Goal: Navigation & Orientation: Find specific page/section

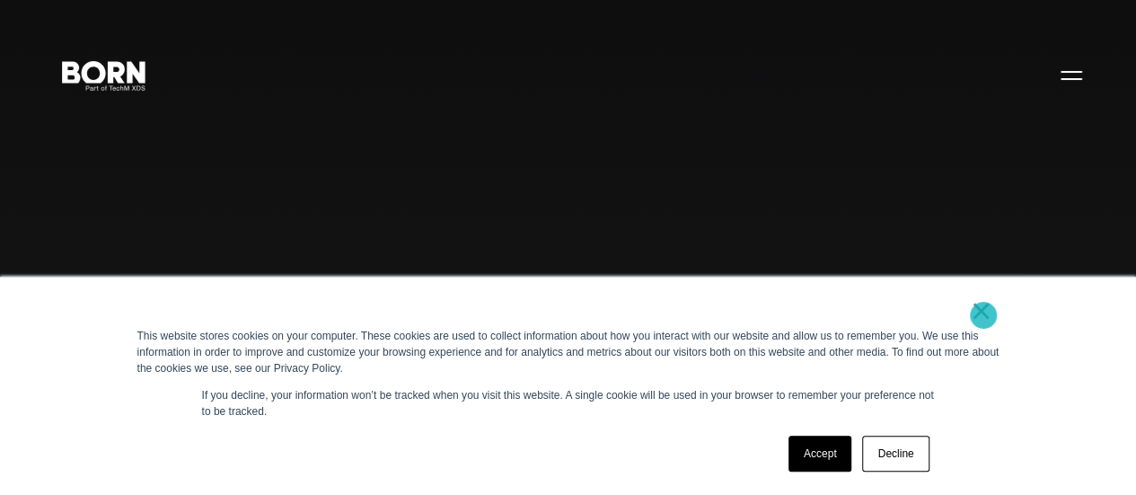
click at [984, 315] on link "×" at bounding box center [982, 311] width 22 height 16
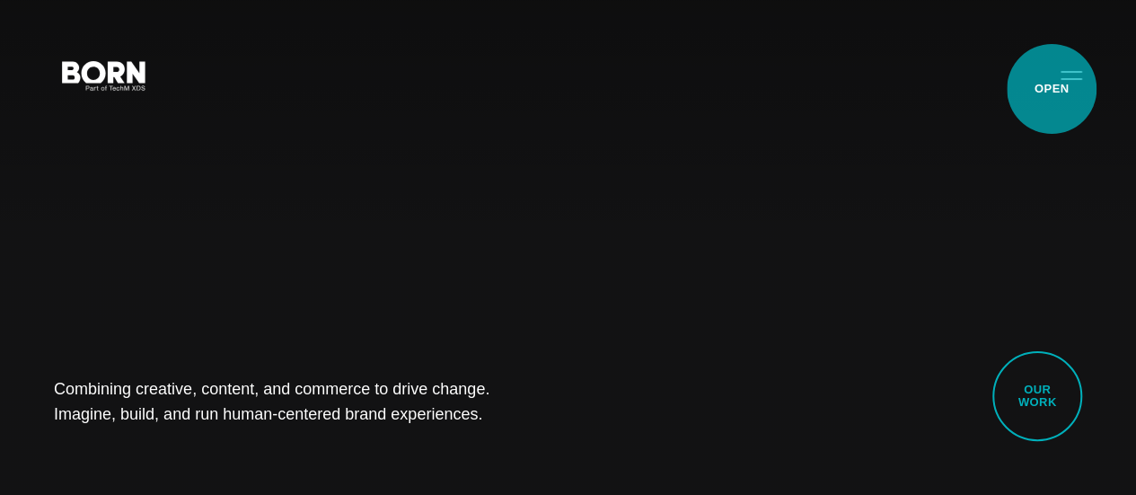
click at [1052, 89] on button "Primary Menu" at bounding box center [1071, 75] width 43 height 38
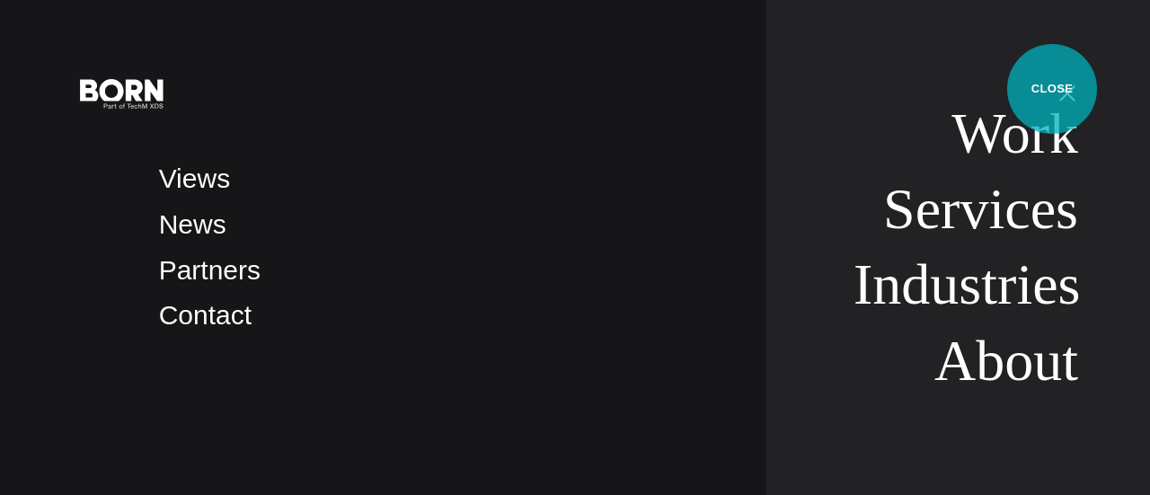
click at [1052, 89] on button "Primary Menu" at bounding box center [1067, 93] width 43 height 38
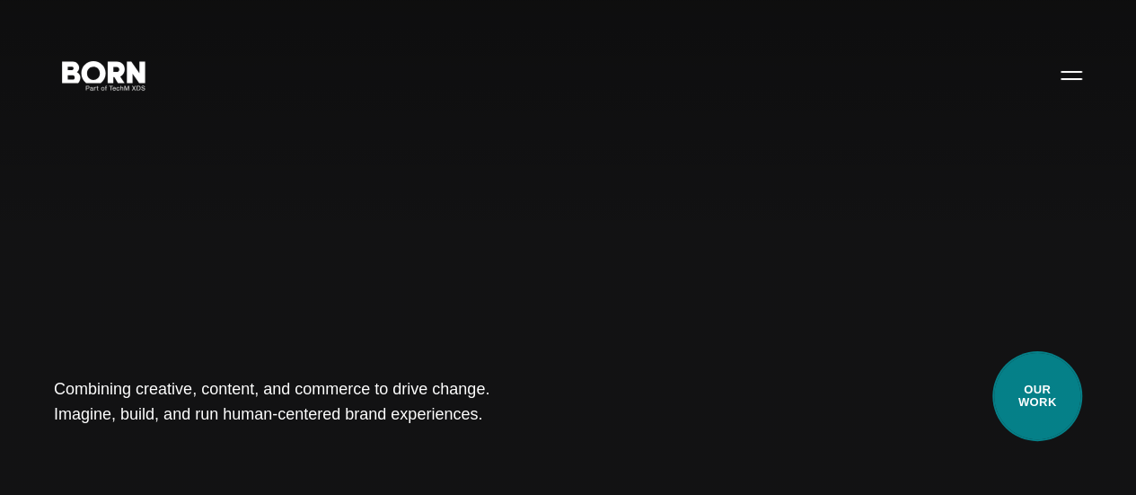
click at [1034, 378] on link "Our Work" at bounding box center [1038, 396] width 90 height 90
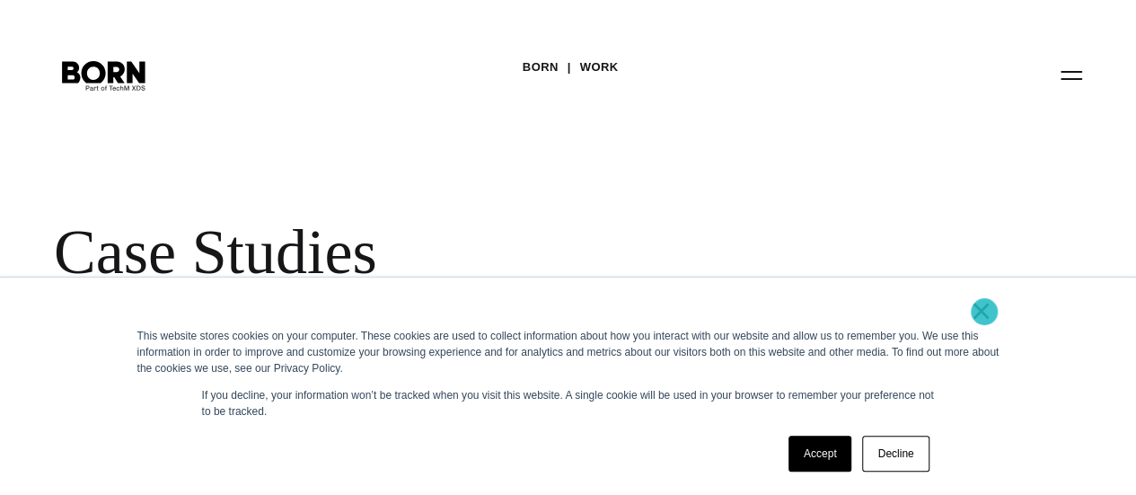
click at [985, 312] on link "×" at bounding box center [982, 311] width 22 height 16
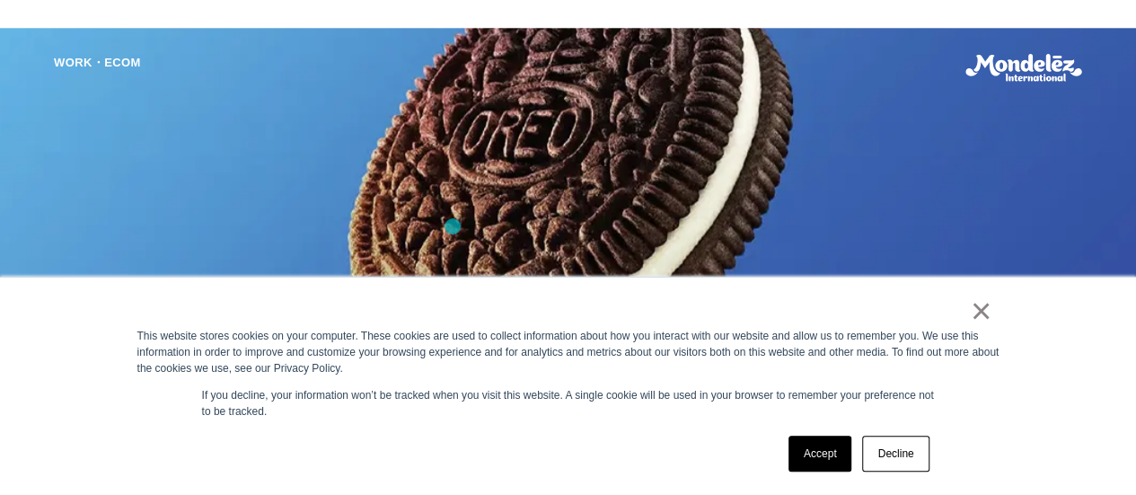
scroll to position [965, 0]
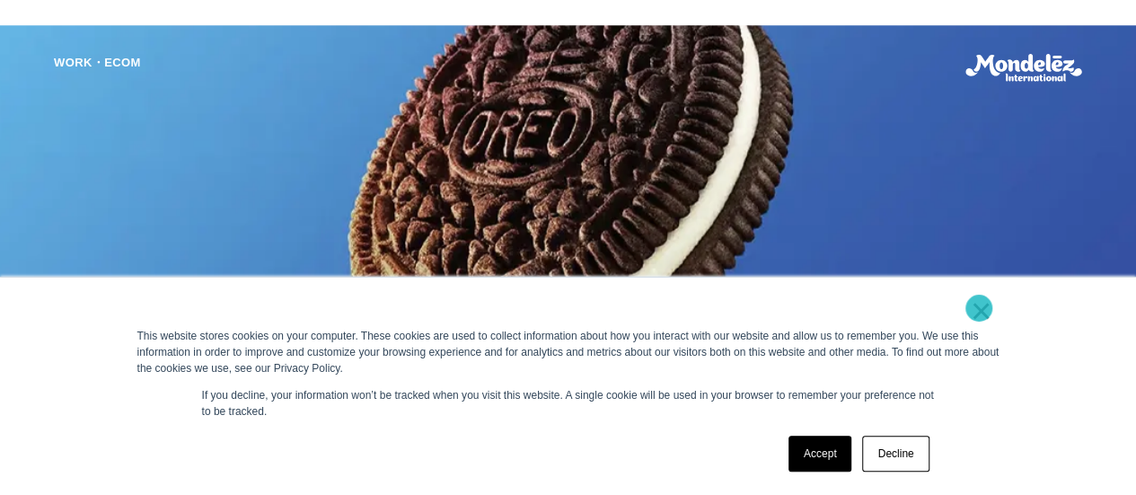
click at [979, 308] on link "×" at bounding box center [982, 311] width 22 height 16
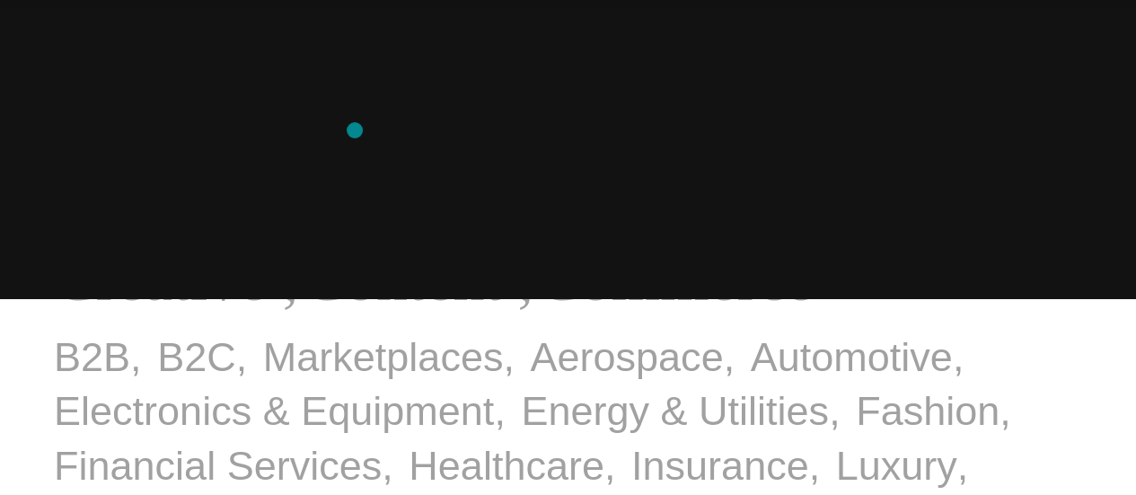
scroll to position [0, 0]
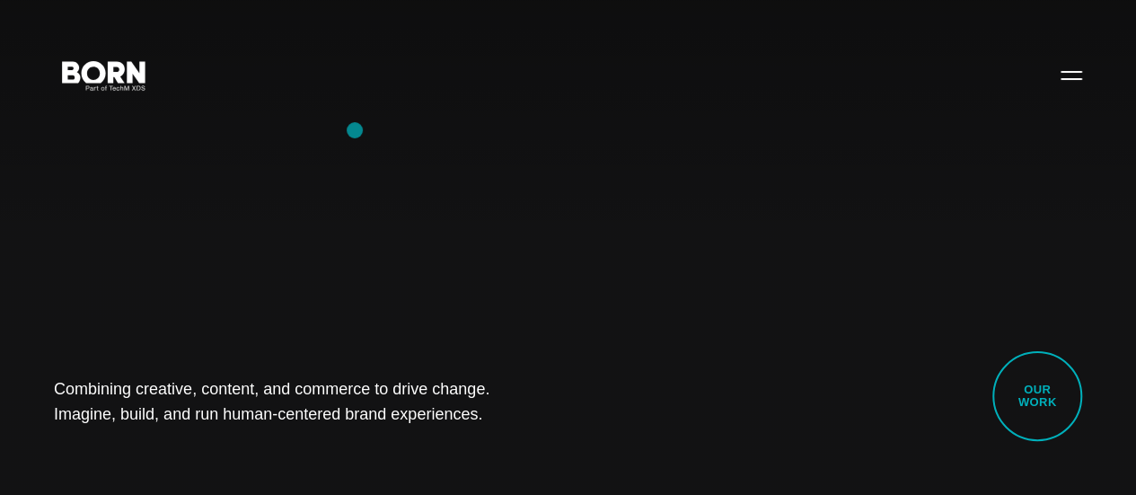
click at [355, 130] on div "Combining creative, content, and commerce to drive change. Imagine, build, and …" at bounding box center [568, 247] width 1136 height 495
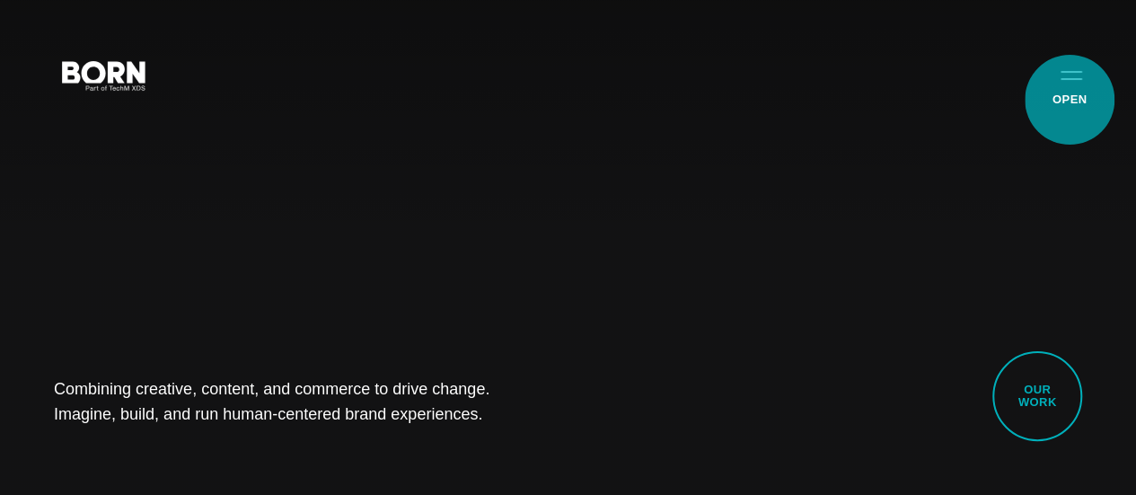
click at [1070, 93] on button "Primary Menu" at bounding box center [1071, 75] width 43 height 38
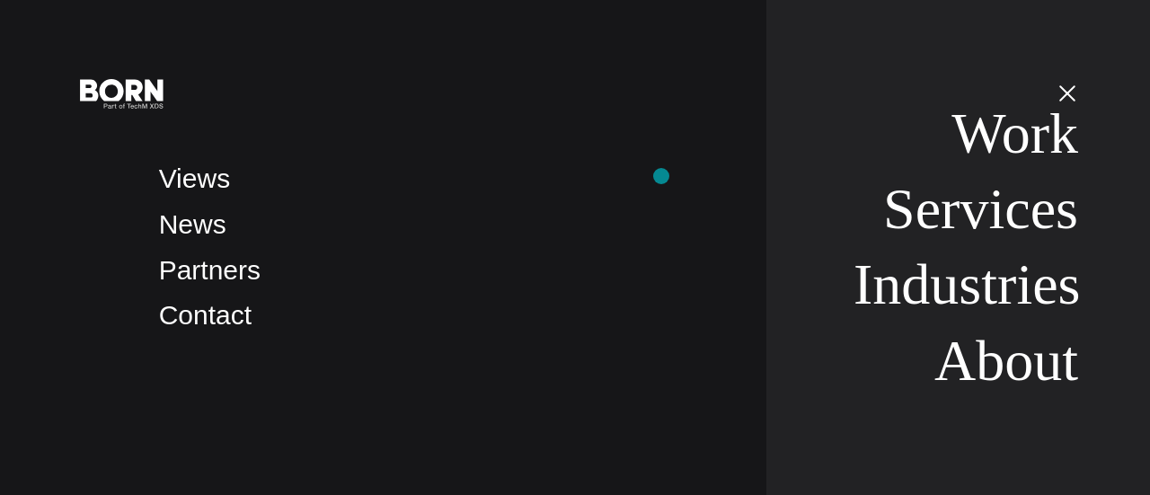
click at [661, 176] on li "Views" at bounding box center [445, 179] width 572 height 42
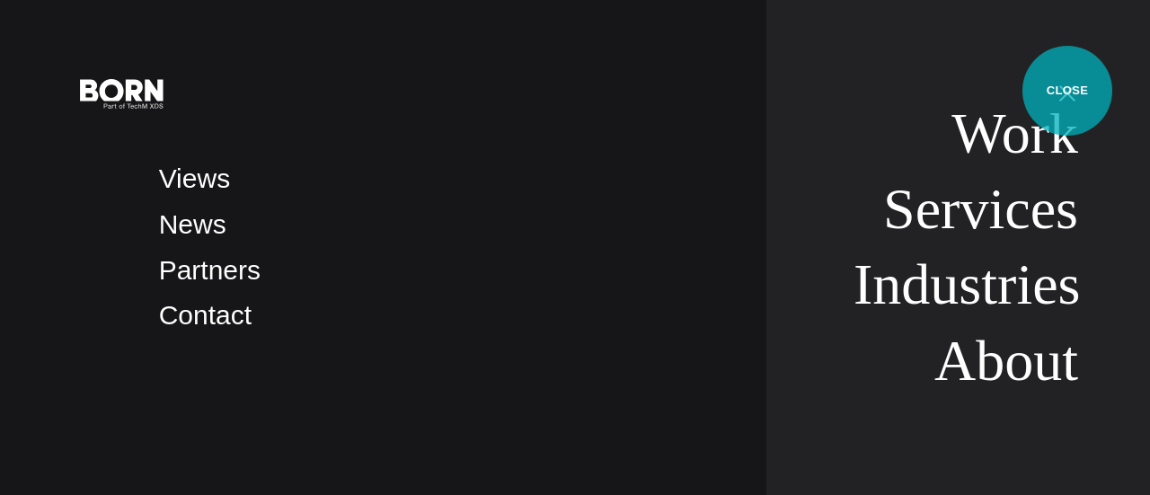
click at [1067, 91] on button "Primary Menu" at bounding box center [1067, 93] width 43 height 38
